Goal: Navigation & Orientation: Find specific page/section

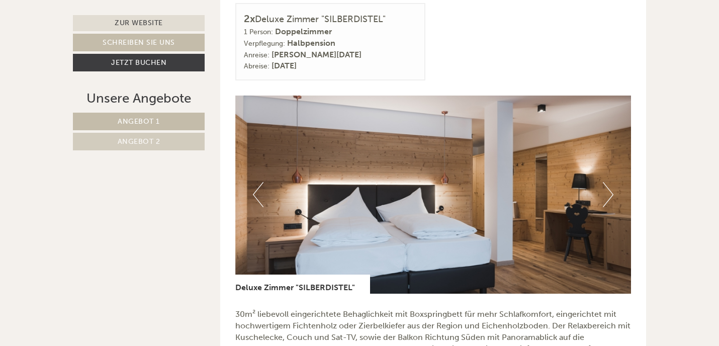
scroll to position [1624, 0]
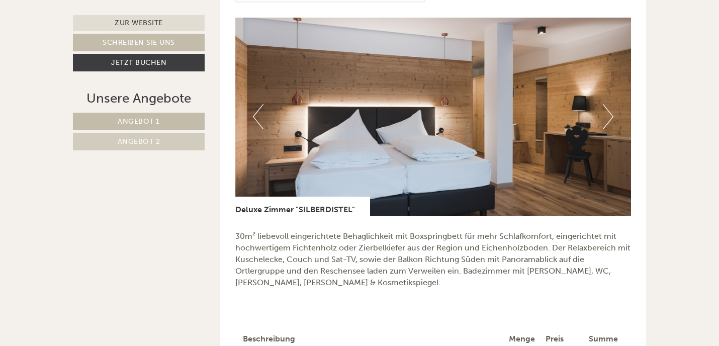
click at [611, 120] on button "Next" at bounding box center [607, 116] width 11 height 25
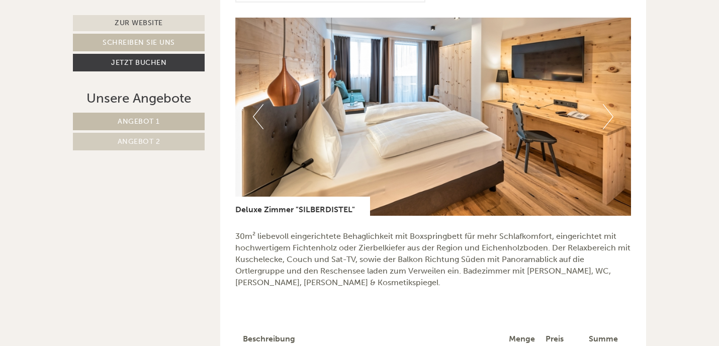
click at [611, 120] on button "Next" at bounding box center [607, 116] width 11 height 25
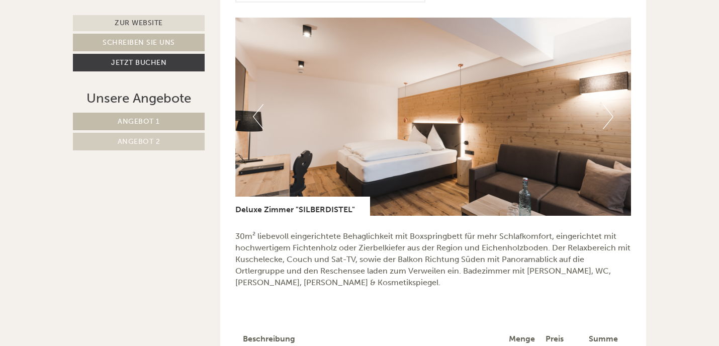
click at [611, 120] on button "Next" at bounding box center [607, 116] width 11 height 25
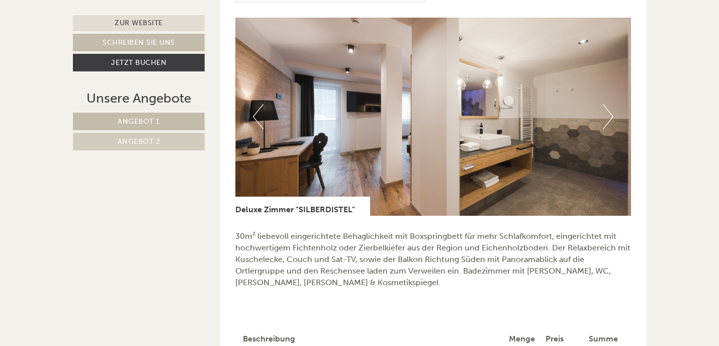
click at [611, 120] on button "Next" at bounding box center [607, 116] width 11 height 25
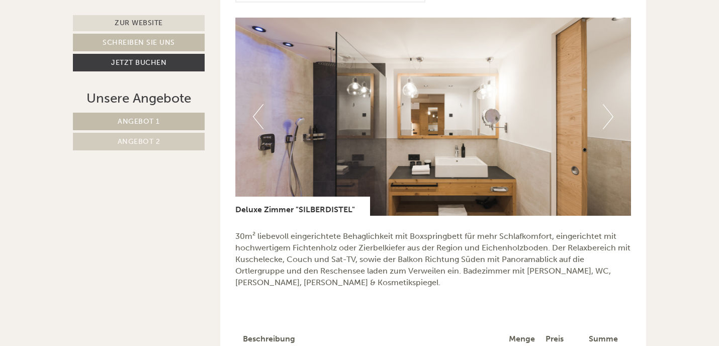
click at [611, 120] on button "Next" at bounding box center [607, 116] width 11 height 25
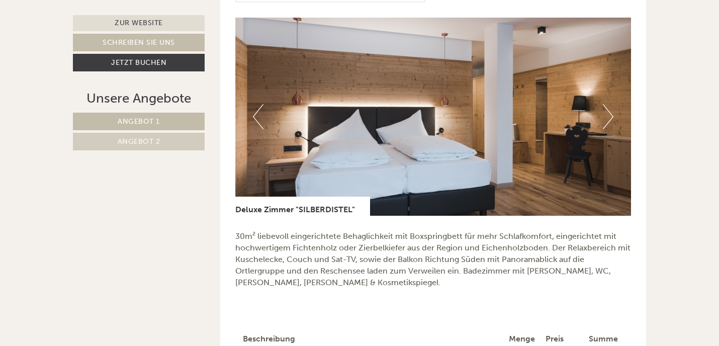
click at [611, 120] on button "Next" at bounding box center [607, 116] width 11 height 25
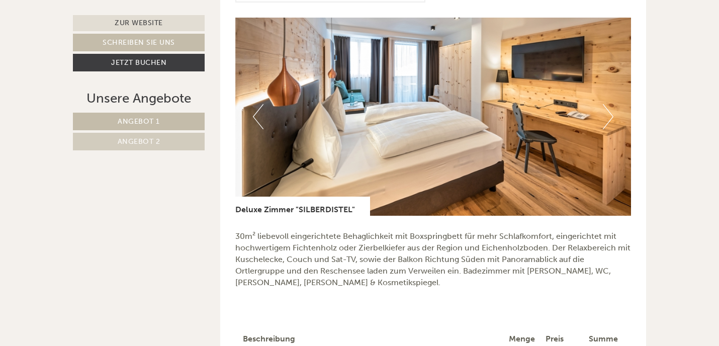
click at [611, 120] on button "Next" at bounding box center [607, 116] width 11 height 25
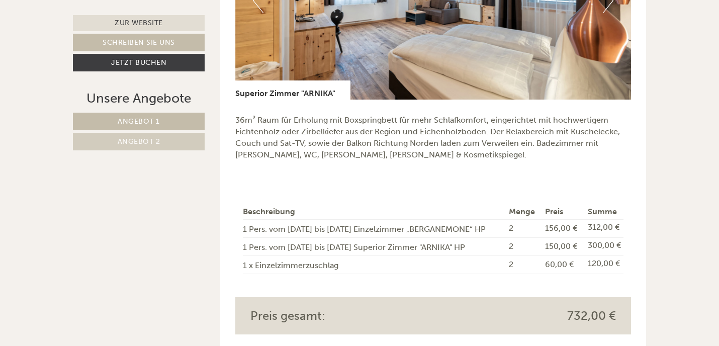
scroll to position [1075, 0]
click at [142, 118] on span "Angebot 1" at bounding box center [139, 121] width 42 height 9
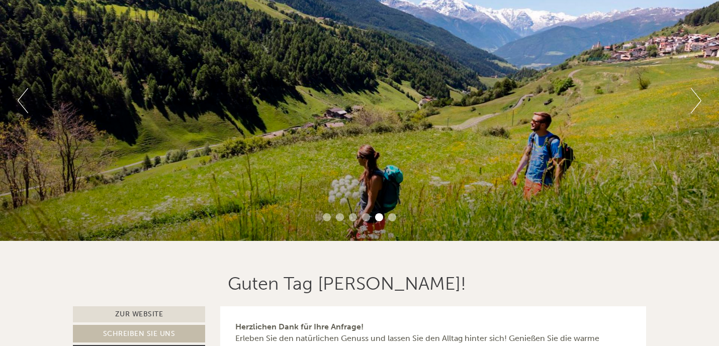
scroll to position [0, 0]
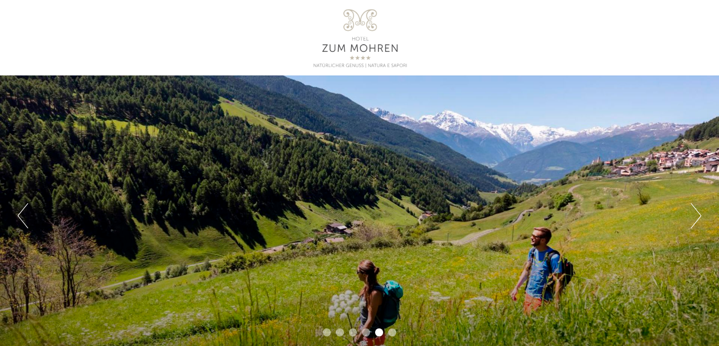
click at [366, 24] on div at bounding box center [359, 37] width 563 height 65
click at [356, 52] on div at bounding box center [359, 37] width 563 height 65
